Goal: Task Accomplishment & Management: Manage account settings

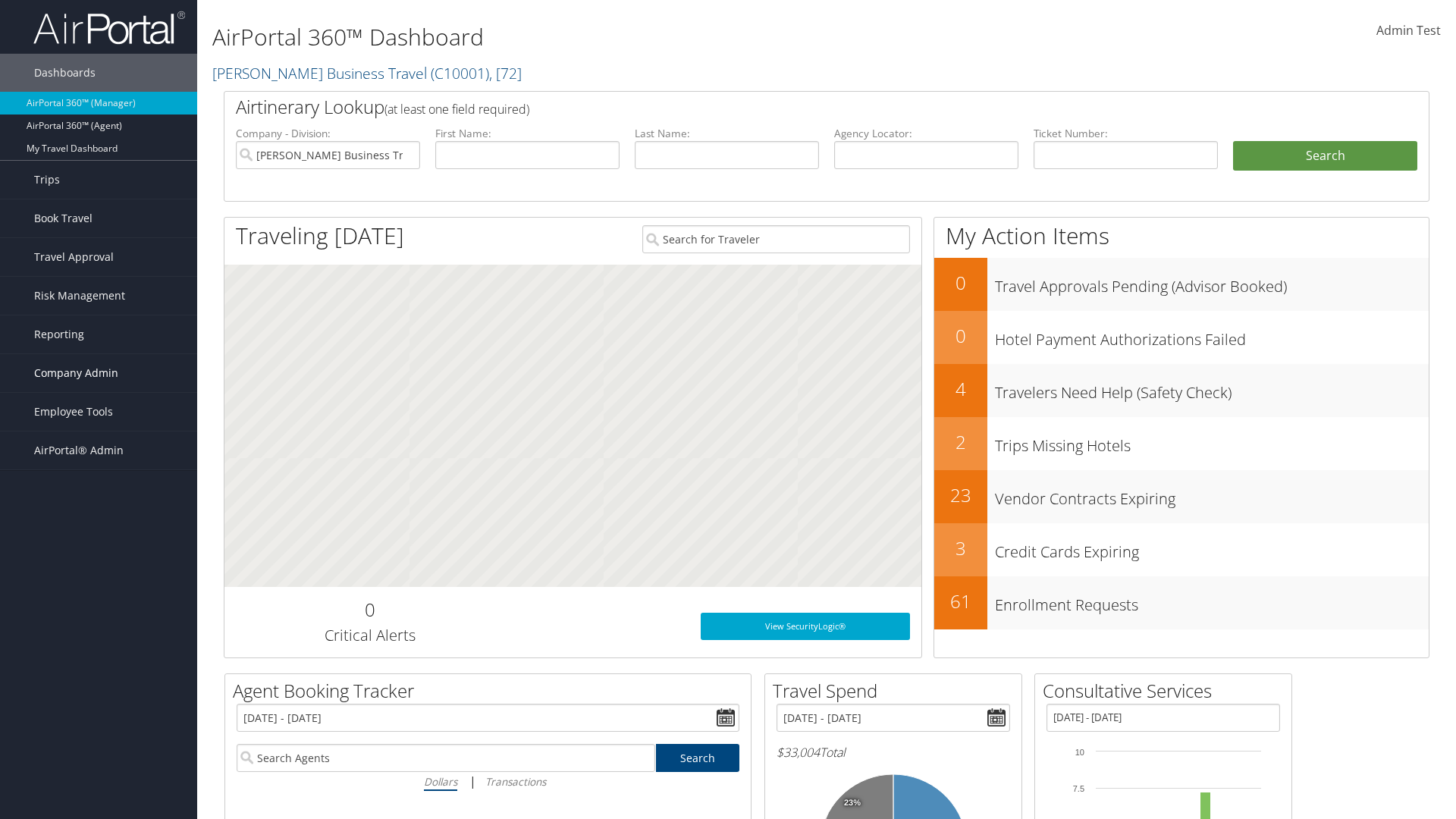
click at [99, 373] on span "Company Admin" at bounding box center [76, 373] width 84 height 38
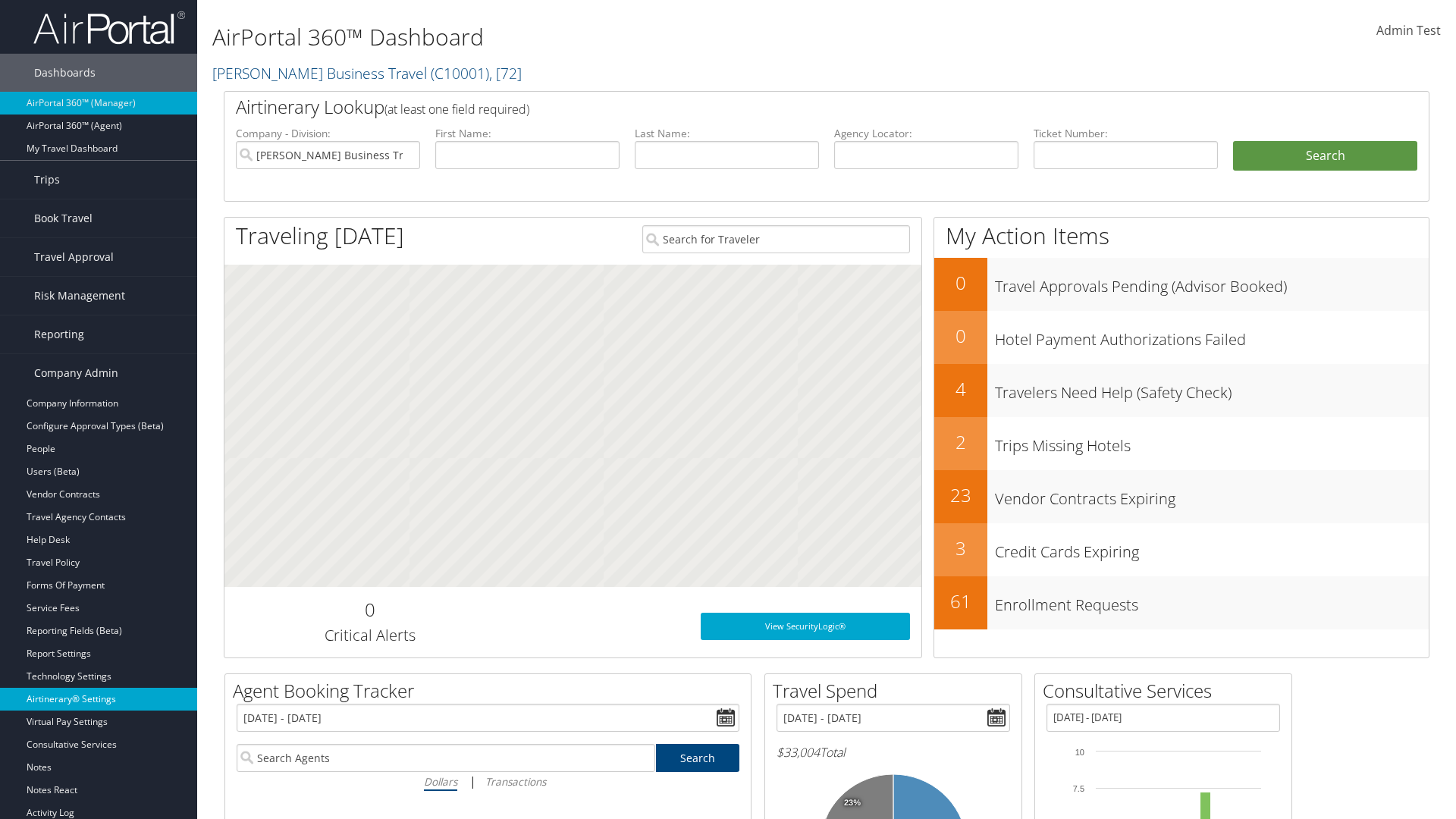
click at [99, 699] on link "Airtinerary® Settings" at bounding box center [98, 699] width 197 height 23
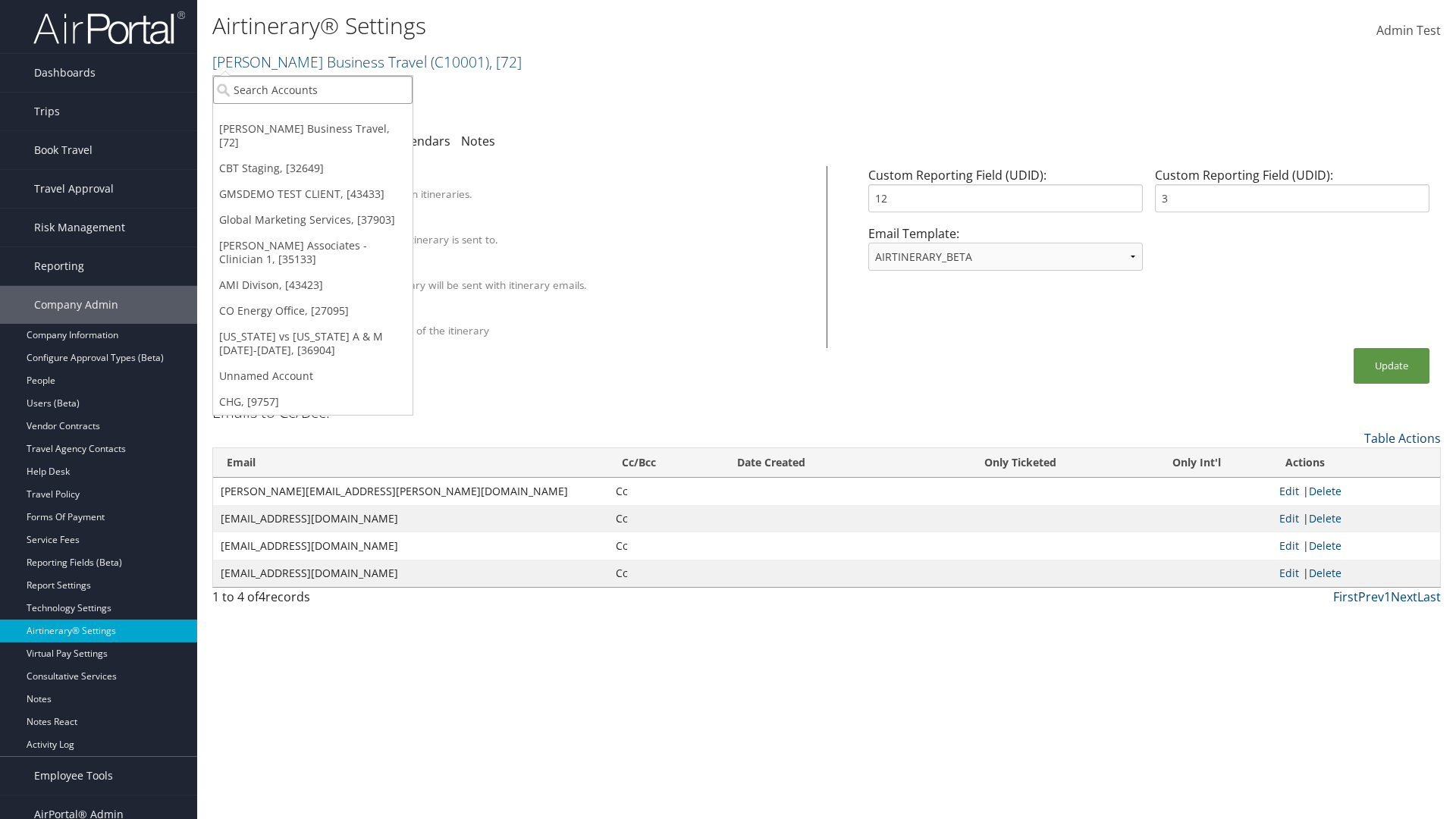
click at [313, 89] on input "search" at bounding box center [313, 90] width 199 height 28
type input "Global Marketing Services"
click at [327, 117] on div "Global Marketing Services (301946), [37903]" at bounding box center [327, 117] width 244 height 14
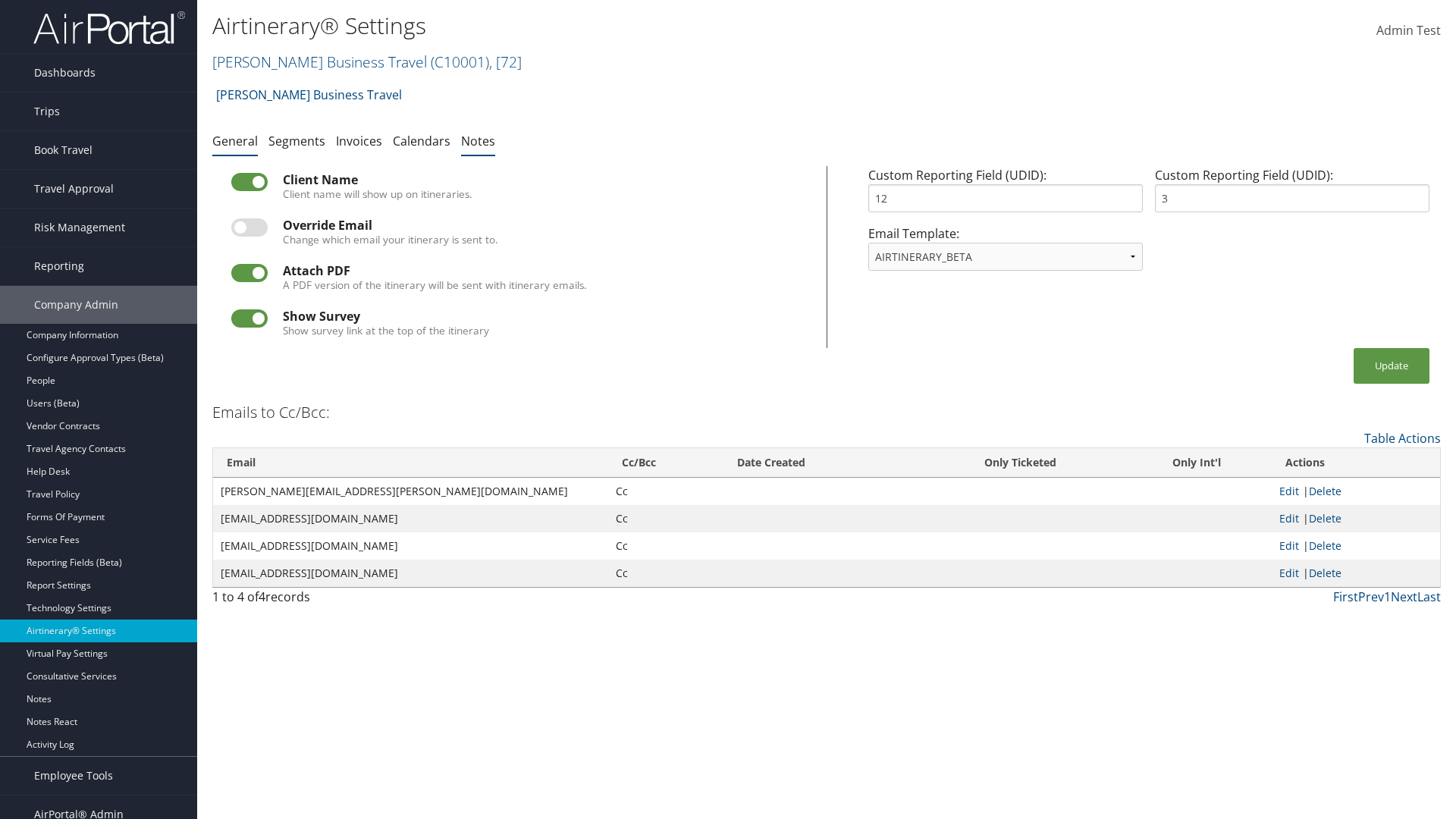
click at [478, 140] on link "Notes" at bounding box center [478, 141] width 34 height 17
